Goal: Download file/media

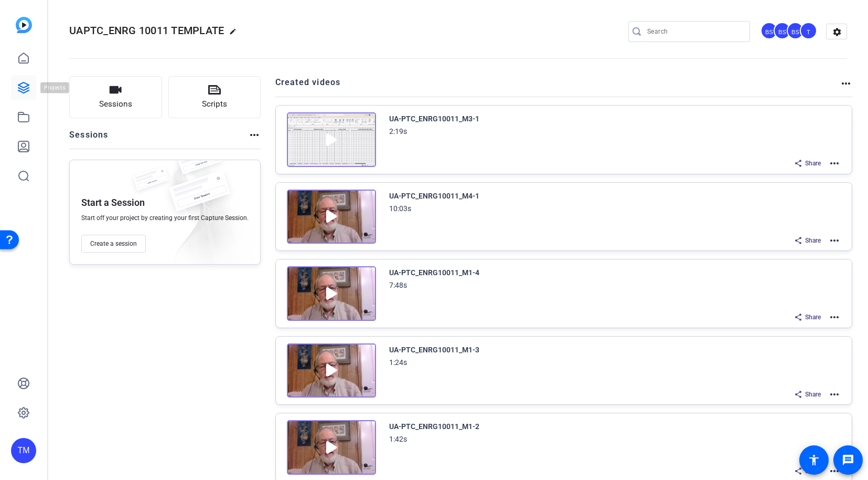
click at [23, 98] on link at bounding box center [23, 87] width 25 height 25
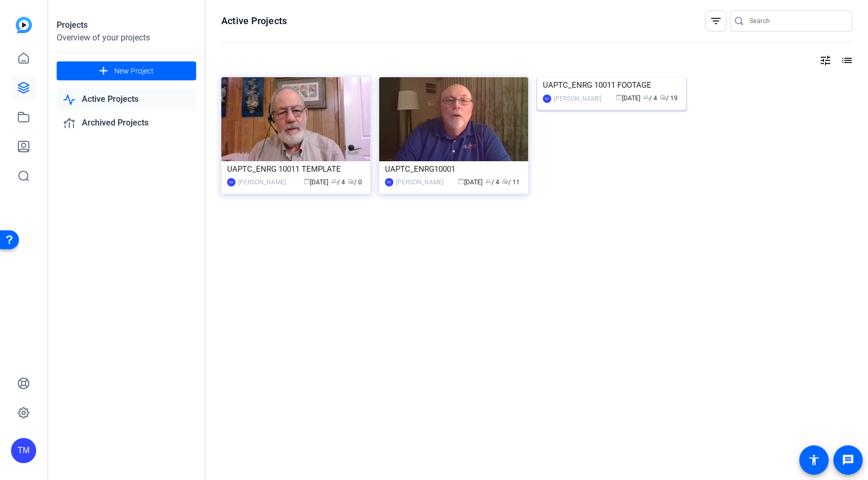
click at [597, 93] on div "UAPTC_ENRG 10011 FOOTAGE" at bounding box center [611, 85] width 137 height 16
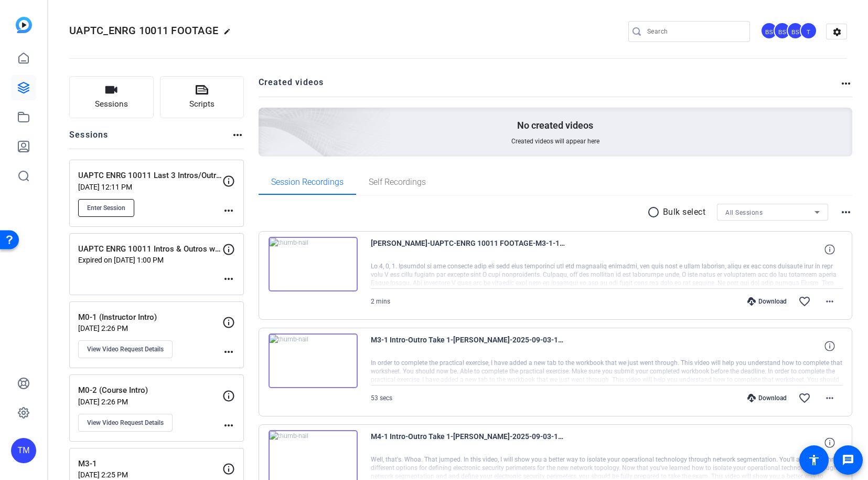
click at [103, 206] on span "Enter Session" at bounding box center [106, 208] width 38 height 8
click at [190, 324] on p "Jul 08, 2025 @ 2:26 PM" at bounding box center [150, 328] width 144 height 8
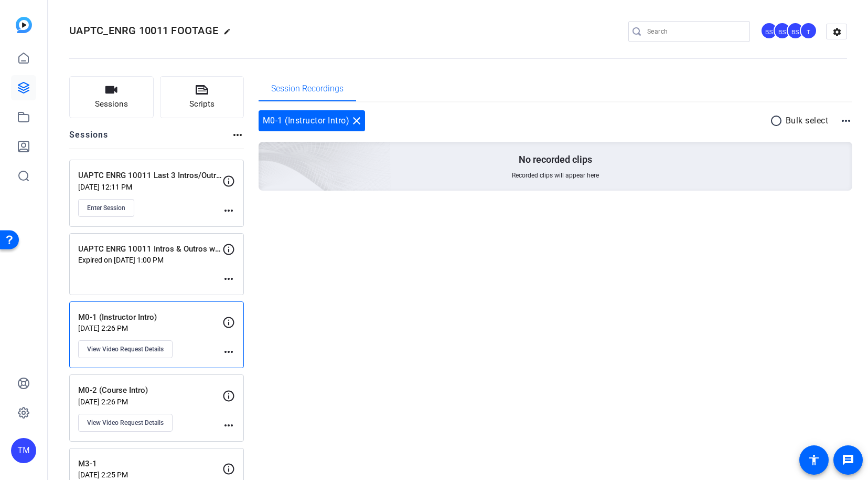
click at [154, 197] on div "UAPTC ENRG 10011 Last 3 Intros/Outros Sep 05, 2025 @ 12:11 PM Enter Session" at bounding box center [150, 192] width 144 height 47
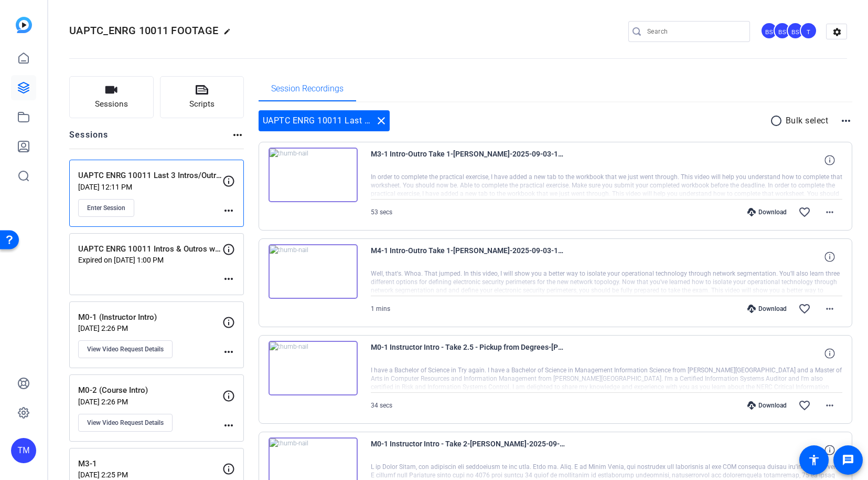
click at [188, 195] on div "UAPTC ENRG 10011 Last 3 Intros/Outros Sep 05, 2025 @ 12:11 PM Enter Session" at bounding box center [150, 192] width 144 height 47
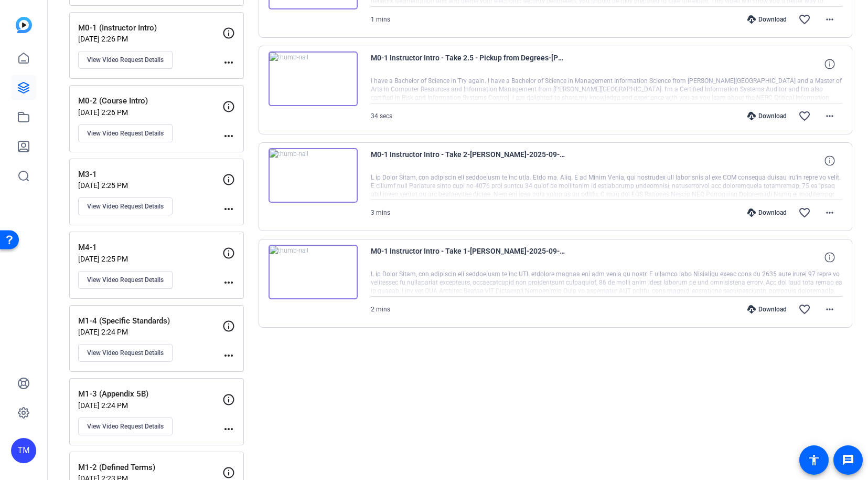
scroll to position [290, 0]
click at [831, 211] on mat-icon "more_horiz" at bounding box center [830, 212] width 13 height 13
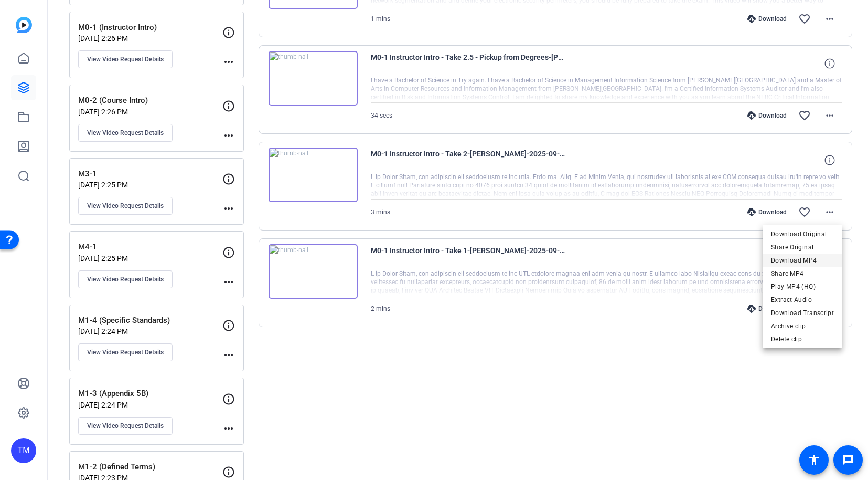
click at [818, 261] on span "Download MP4" at bounding box center [802, 260] width 63 height 13
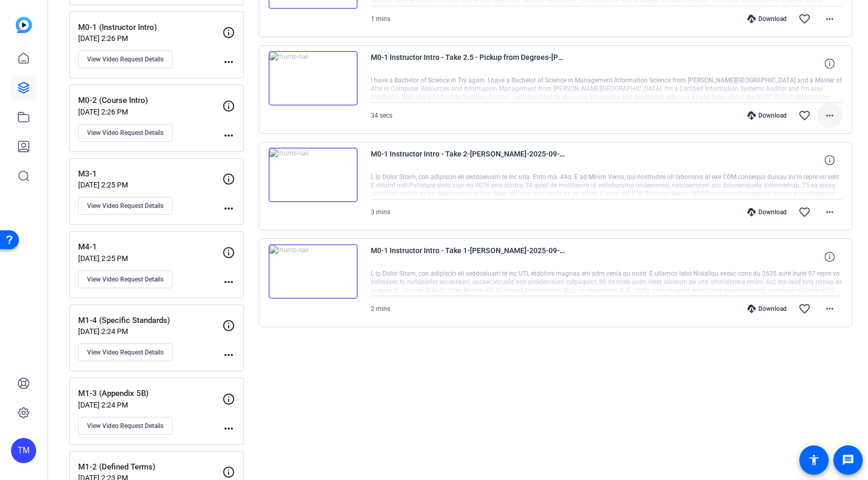
click at [827, 117] on mat-icon "more_horiz" at bounding box center [830, 115] width 13 height 13
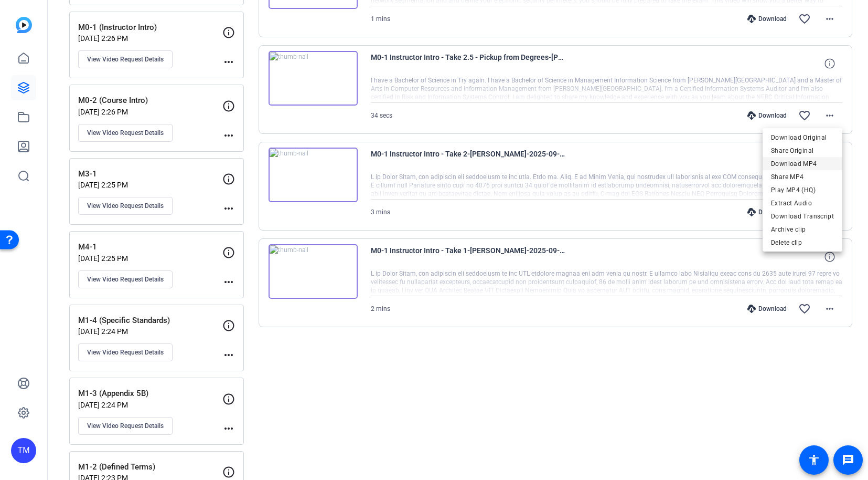
click at [816, 165] on span "Download MP4" at bounding box center [802, 163] width 63 height 13
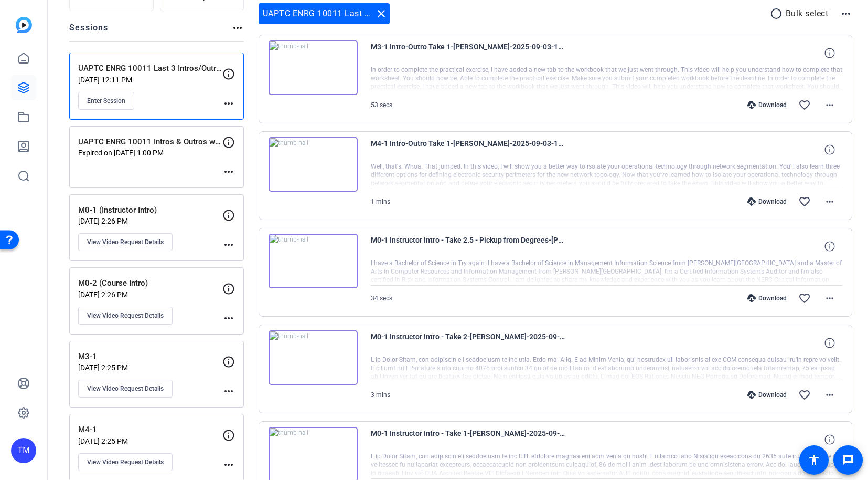
scroll to position [100, 0]
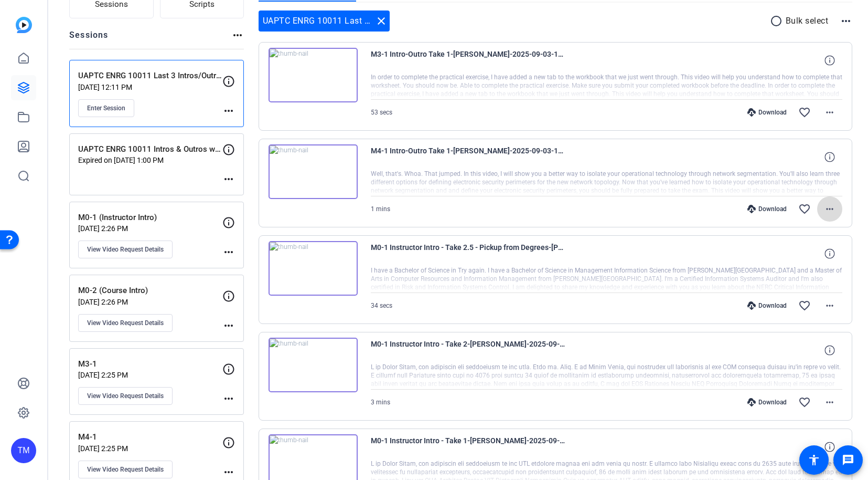
click at [833, 210] on mat-icon "more_horiz" at bounding box center [830, 209] width 13 height 13
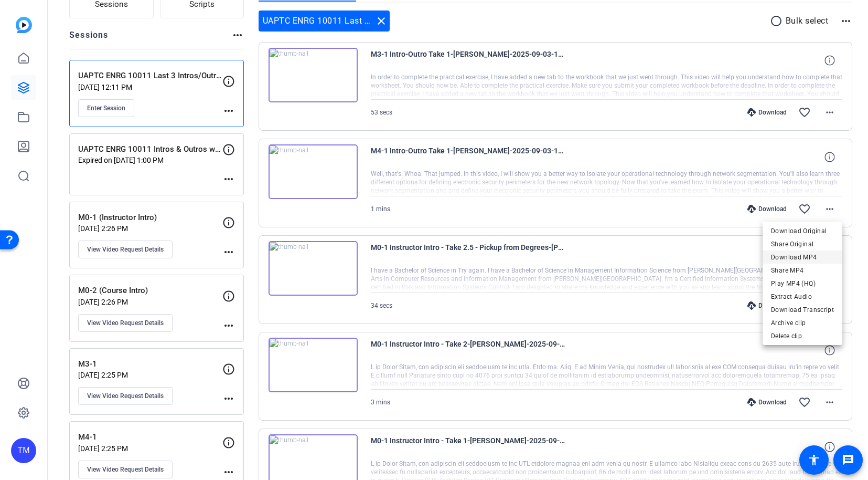
drag, startPoint x: 819, startPoint y: 232, endPoint x: 816, endPoint y: 258, distance: 26.4
click at [816, 258] on div "Download Original Share Original Download MP4 Share MP4 Play MP4 (HQ) Extract A…" at bounding box center [803, 270] width 80 height 92
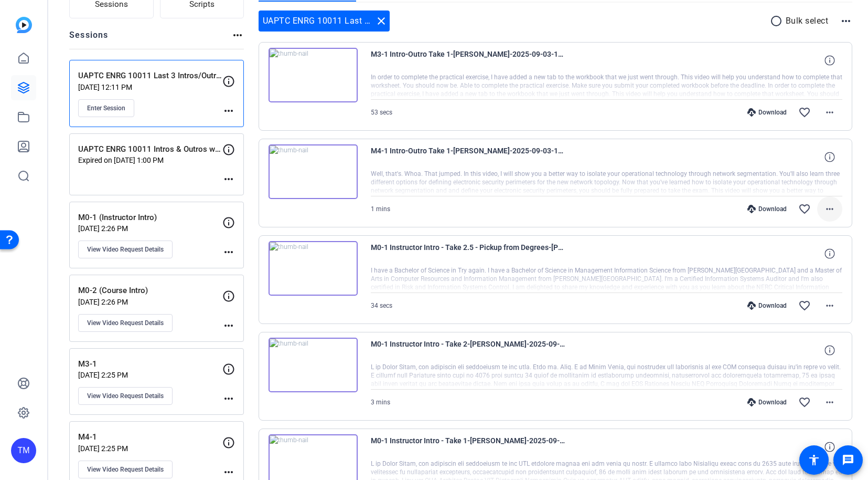
click at [831, 204] on mat-icon "more_horiz" at bounding box center [830, 209] width 13 height 13
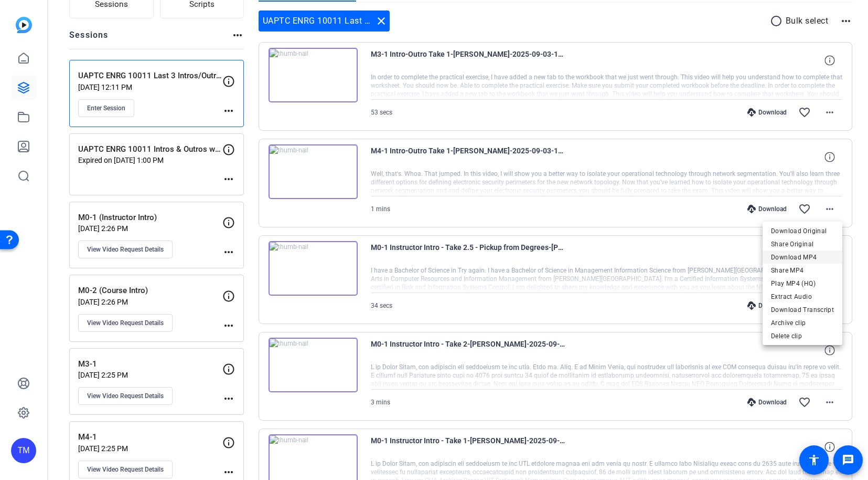
click at [814, 257] on span "Download MP4" at bounding box center [802, 257] width 63 height 13
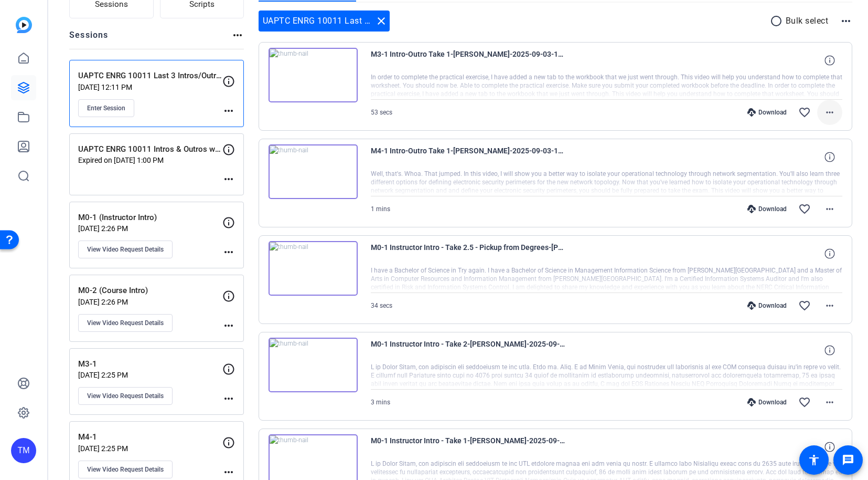
click at [836, 110] on mat-icon "more_horiz" at bounding box center [830, 112] width 13 height 13
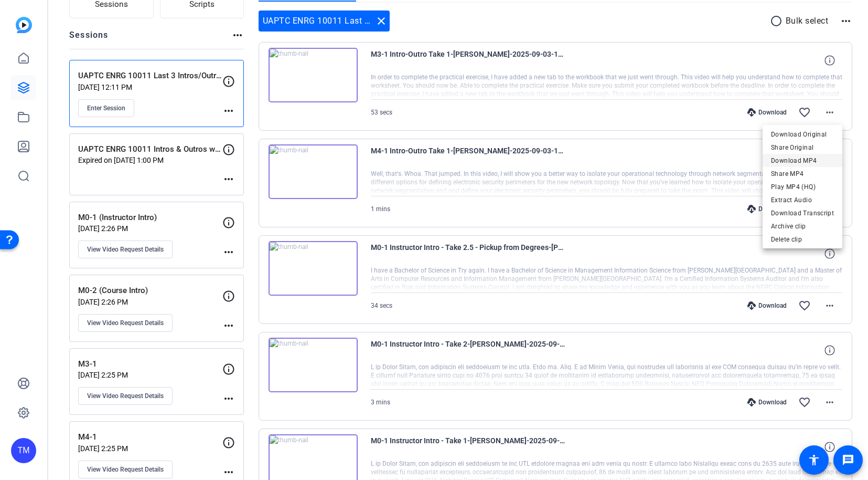
click at [818, 165] on span "Download MP4" at bounding box center [802, 160] width 63 height 13
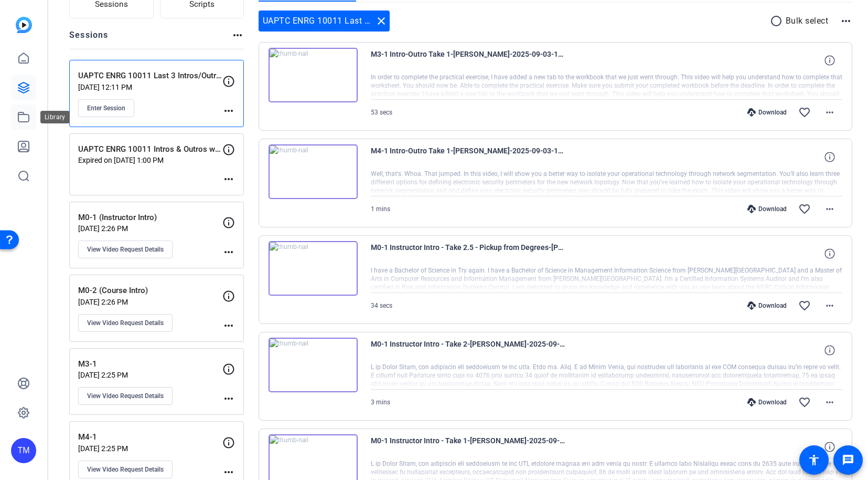
click at [24, 121] on icon at bounding box center [23, 116] width 10 height 9
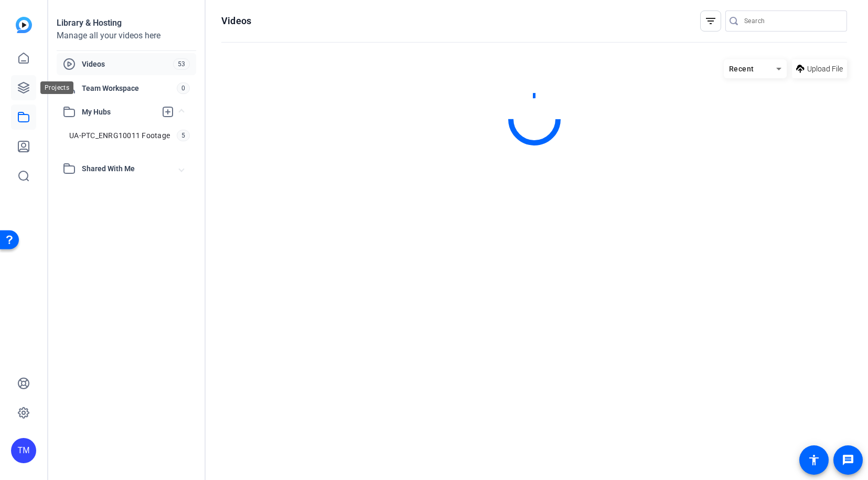
click at [20, 76] on link at bounding box center [23, 87] width 25 height 25
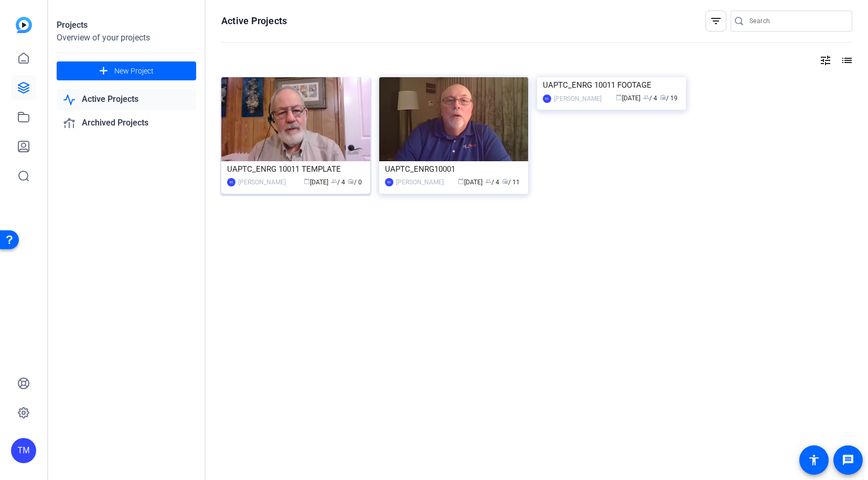
click at [293, 172] on div "UAPTC_ENRG 10011 TEMPLATE" at bounding box center [295, 169] width 137 height 16
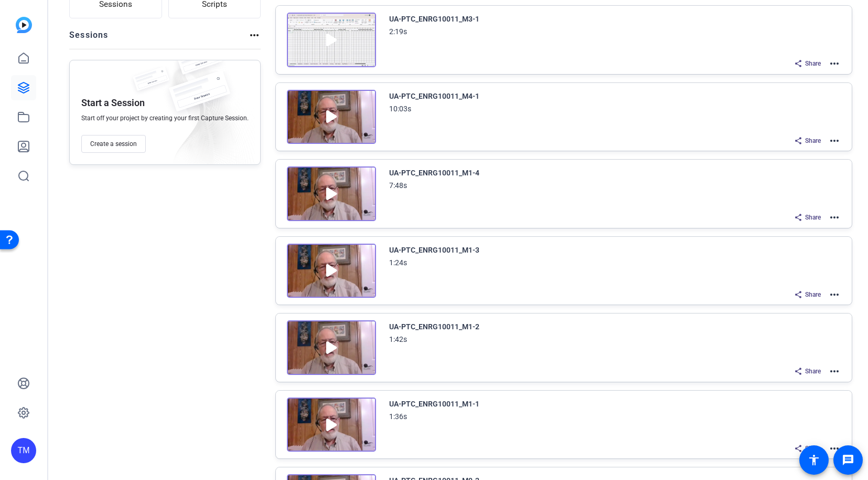
click at [834, 147] on mat-icon "more_horiz" at bounding box center [834, 140] width 13 height 13
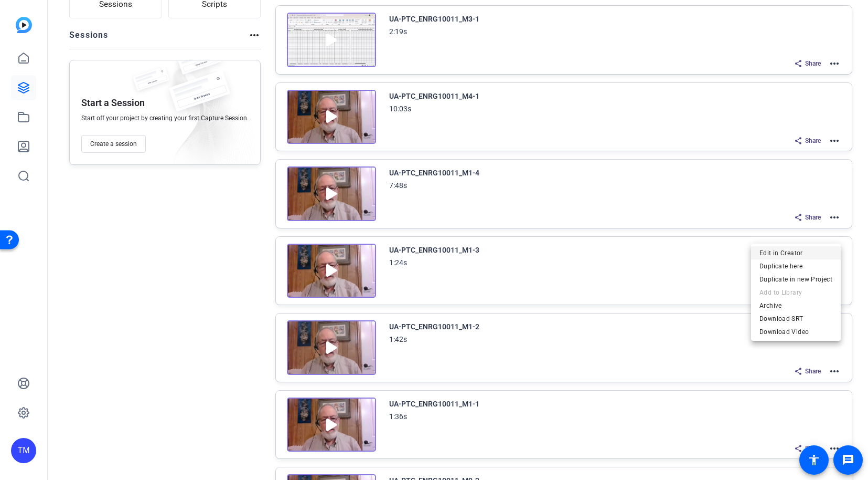
click at [811, 247] on span "Edit in Creator" at bounding box center [796, 252] width 73 height 13
